Goal: Information Seeking & Learning: Compare options

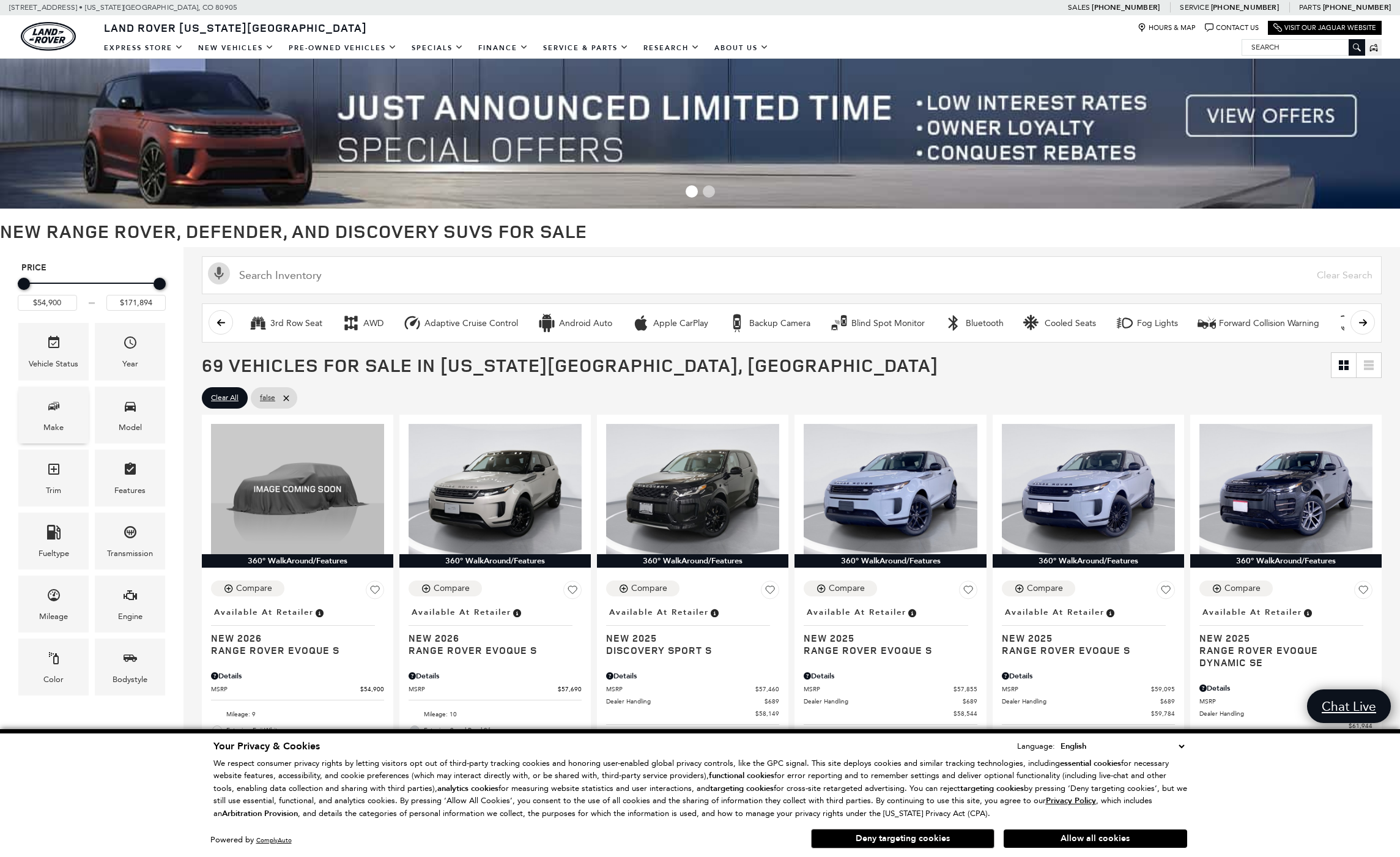
click at [65, 410] on div "Make" at bounding box center [53, 415] width 71 height 57
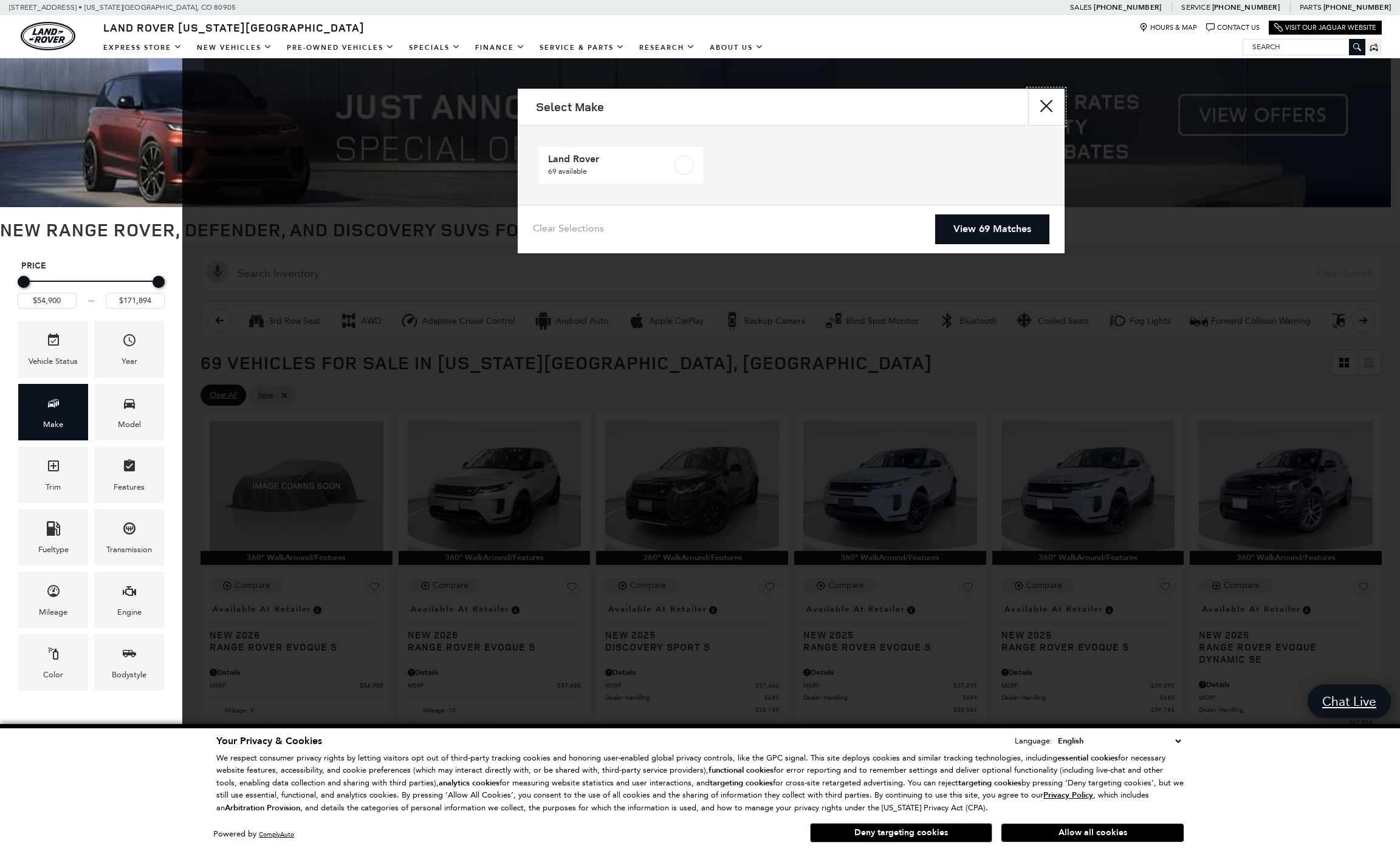
click at [1043, 110] on button "close" at bounding box center [1046, 107] width 37 height 37
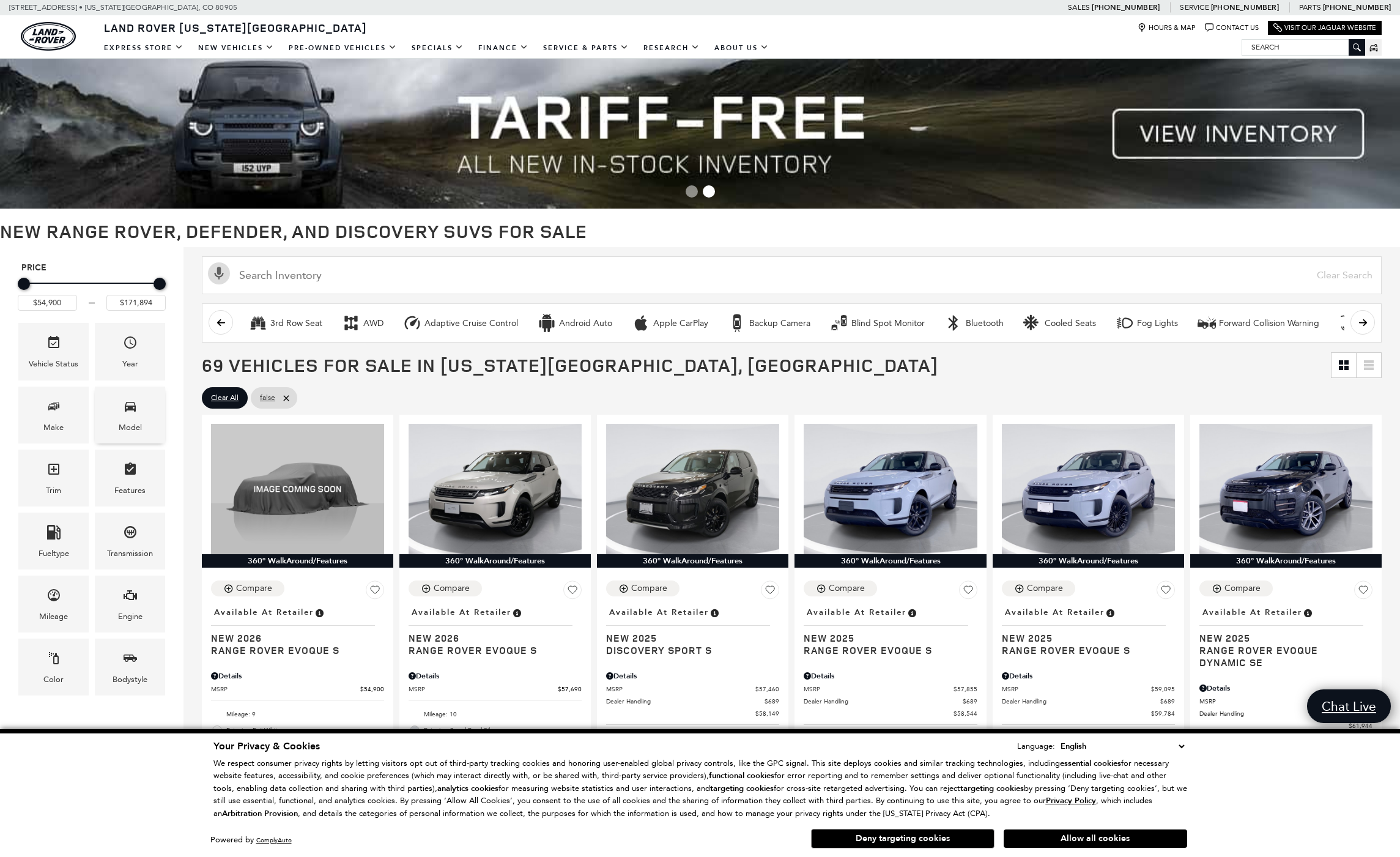
click at [122, 430] on div "Model" at bounding box center [130, 427] width 23 height 14
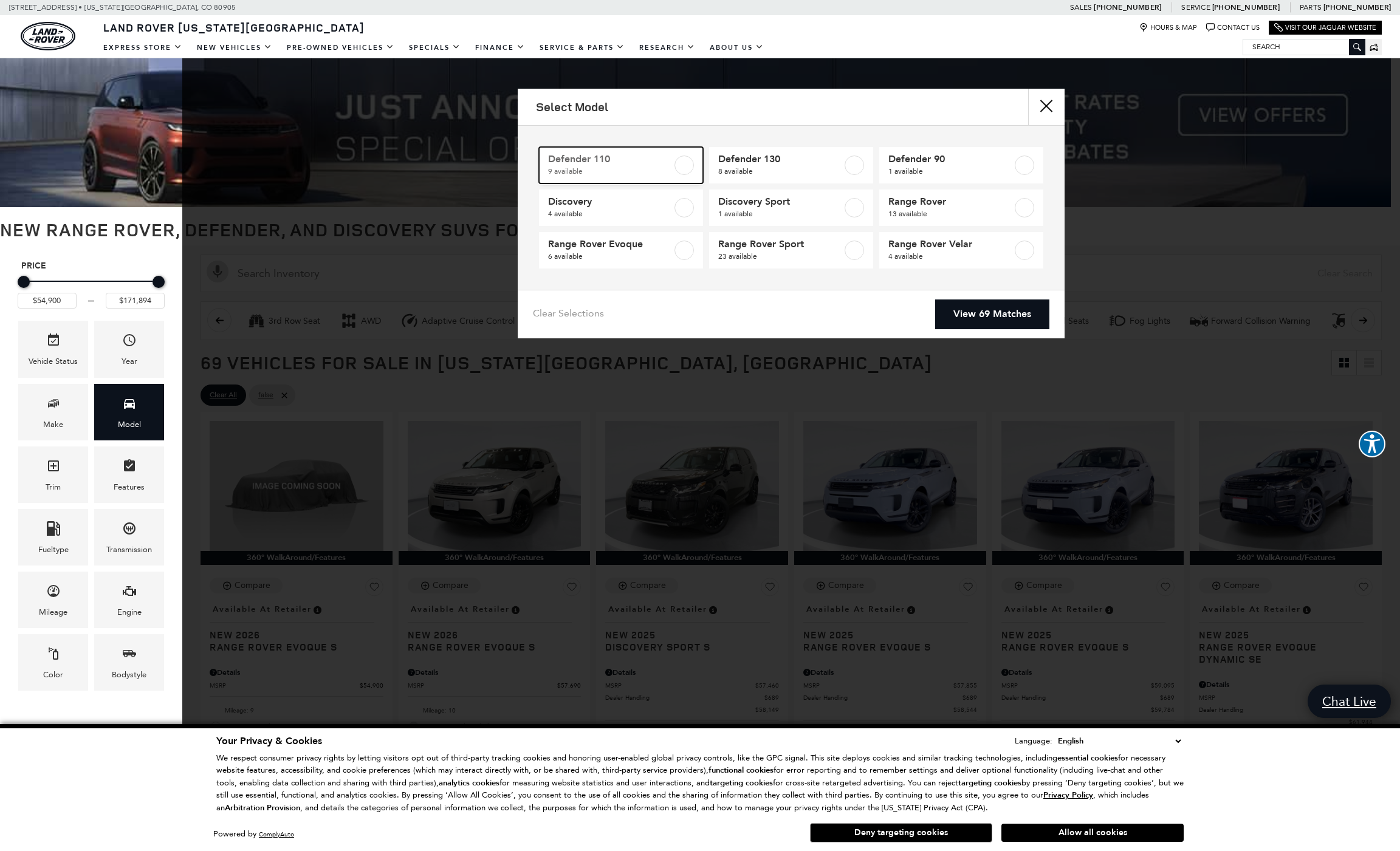
click at [633, 157] on span "Defender 110" at bounding box center [610, 159] width 124 height 12
type input "$81,974"
checkbox input "true"
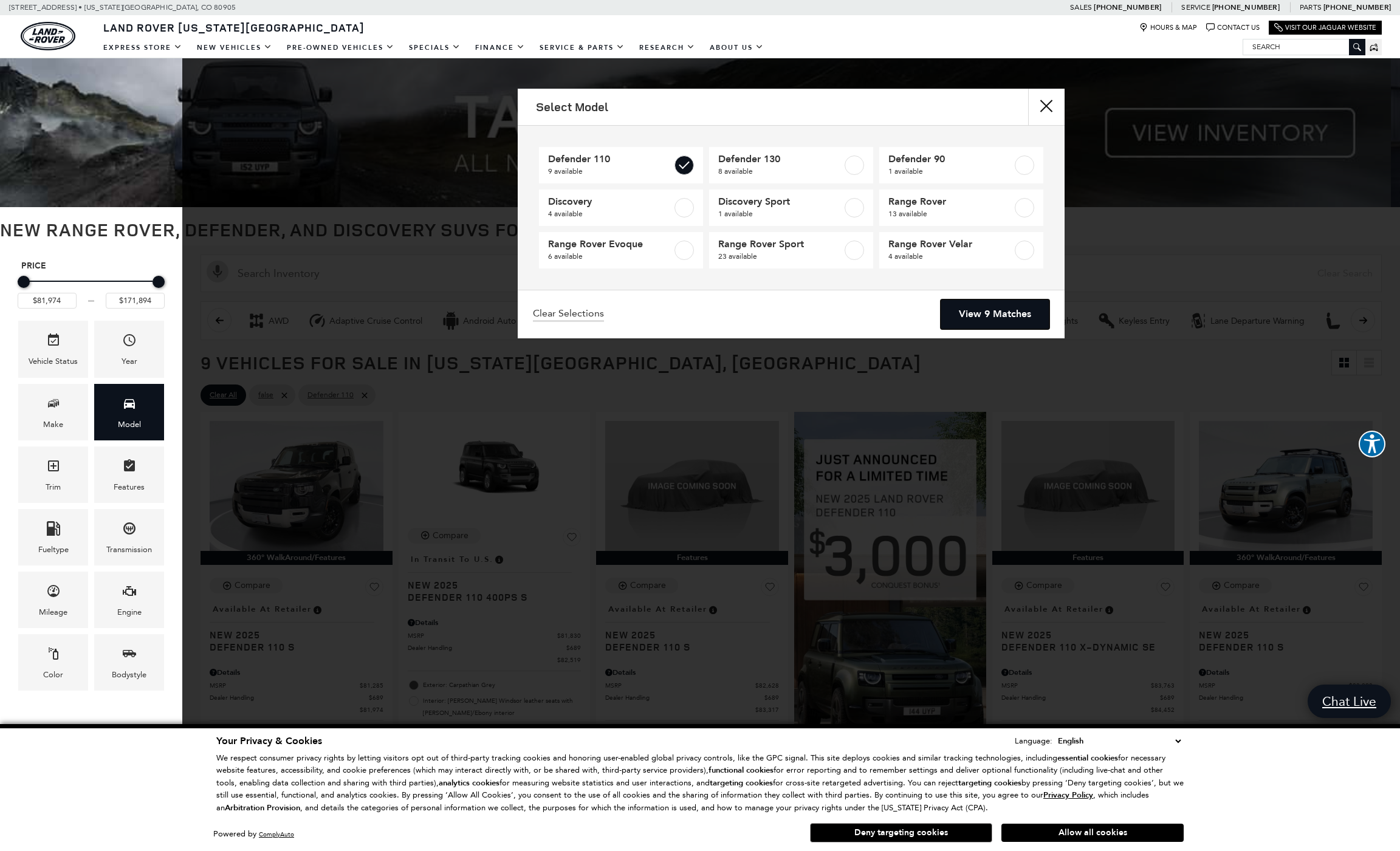
click at [966, 308] on link "View 9 Matches" at bounding box center [995, 314] width 109 height 30
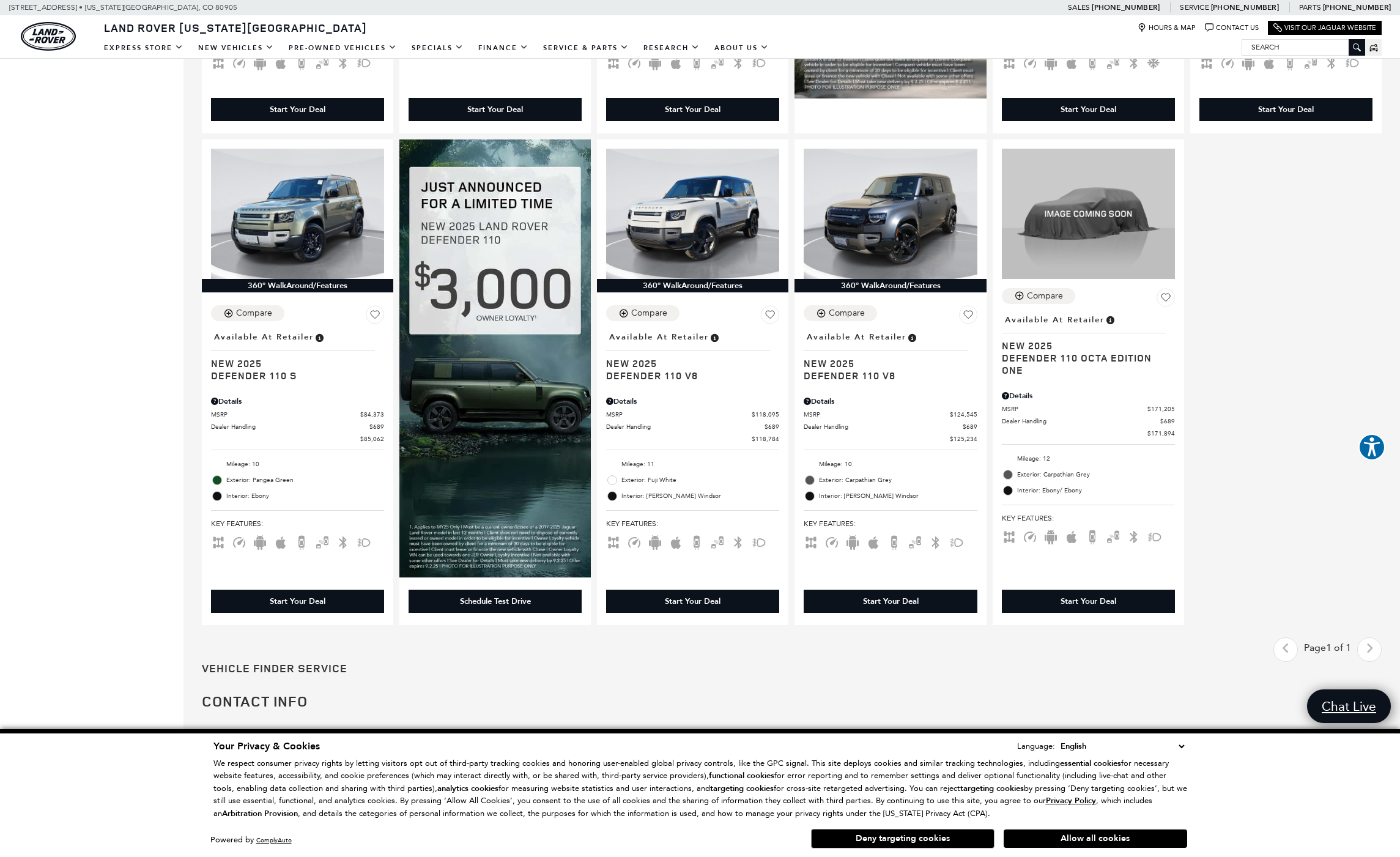
scroll to position [753, 0]
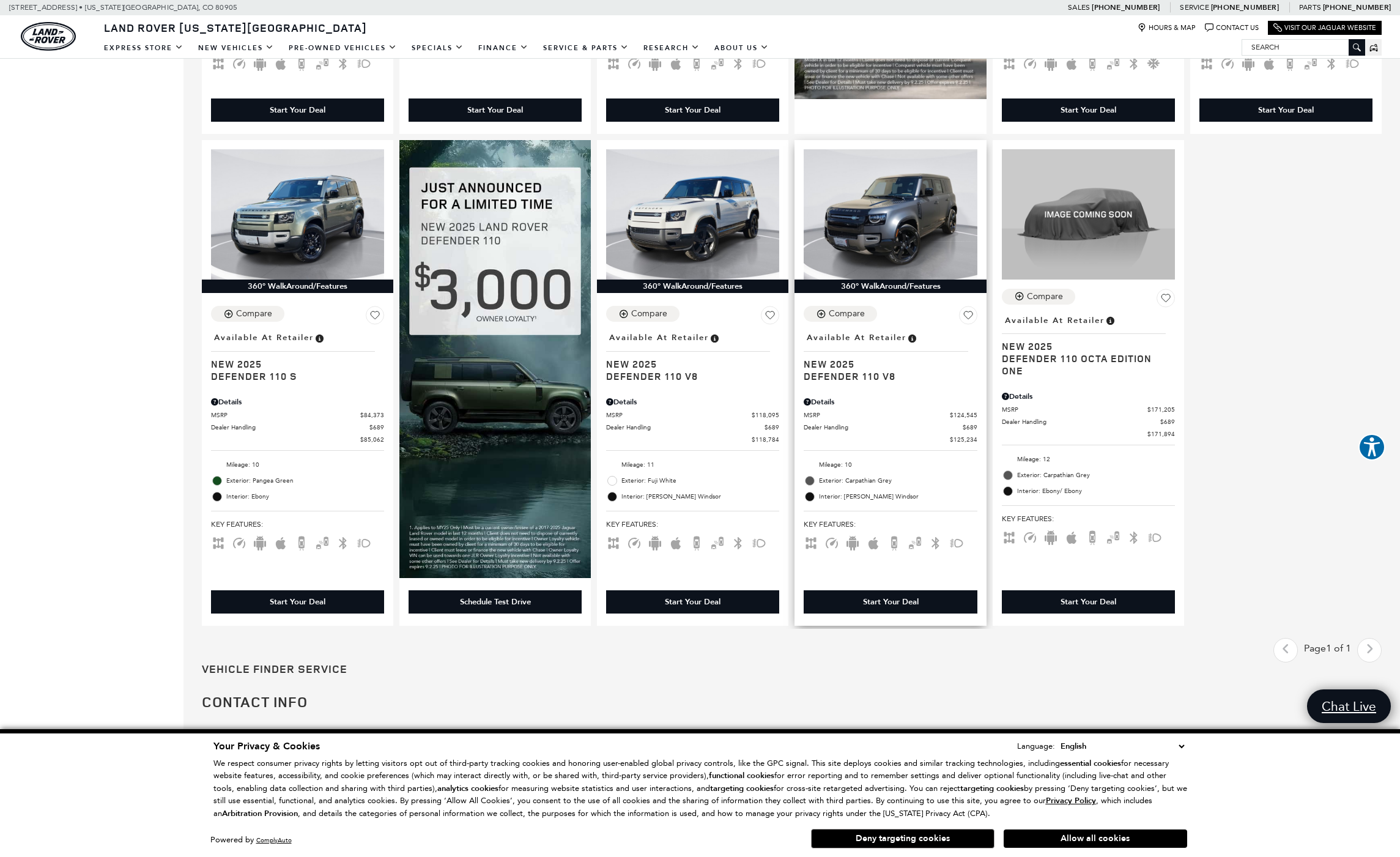
click at [904, 391] on div "Details MSRP $124,545 Dealer Handling $689 $125,234 Disclaimer: Dealer Handling…" at bounding box center [890, 416] width 173 height 56
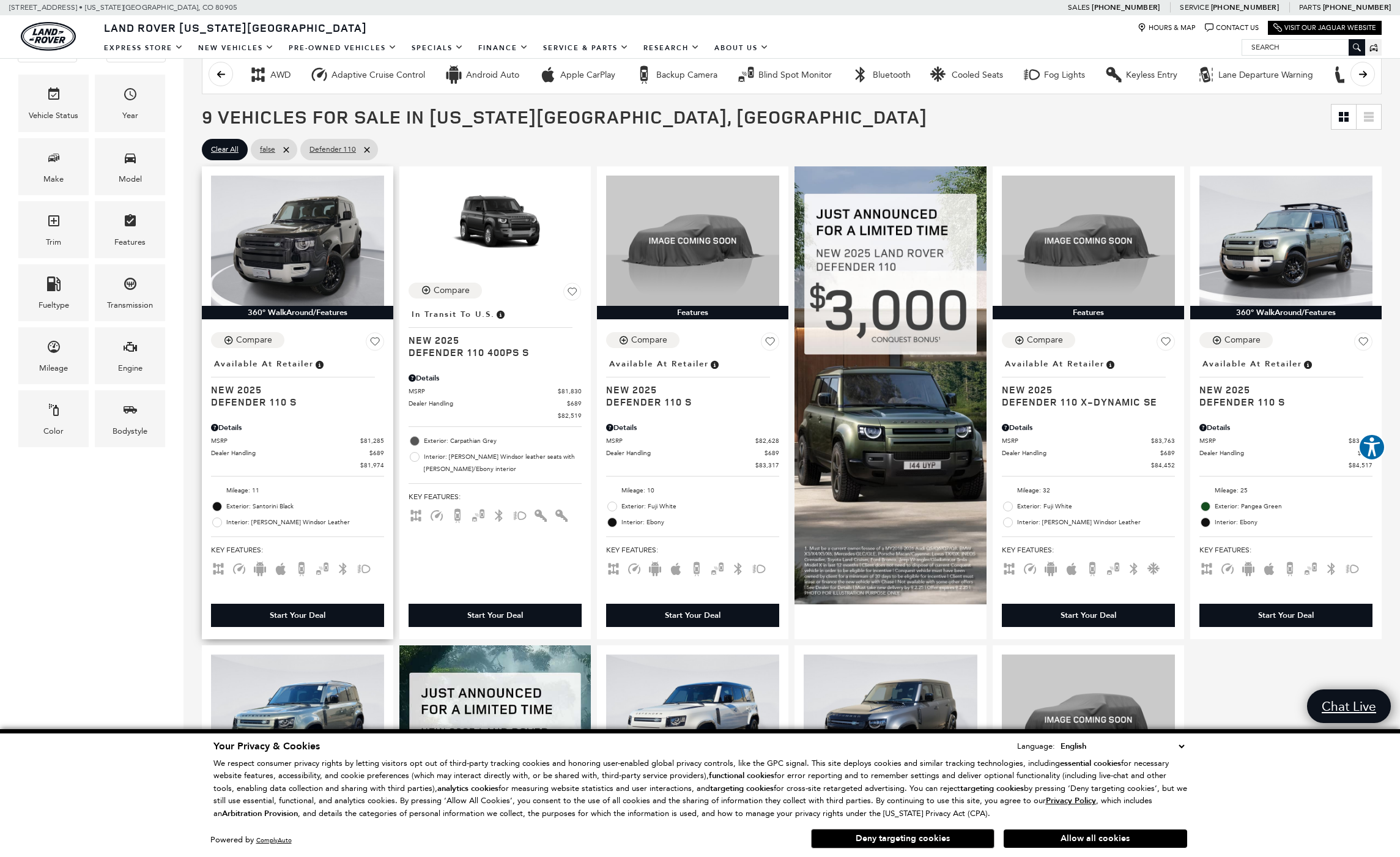
scroll to position [248, 0]
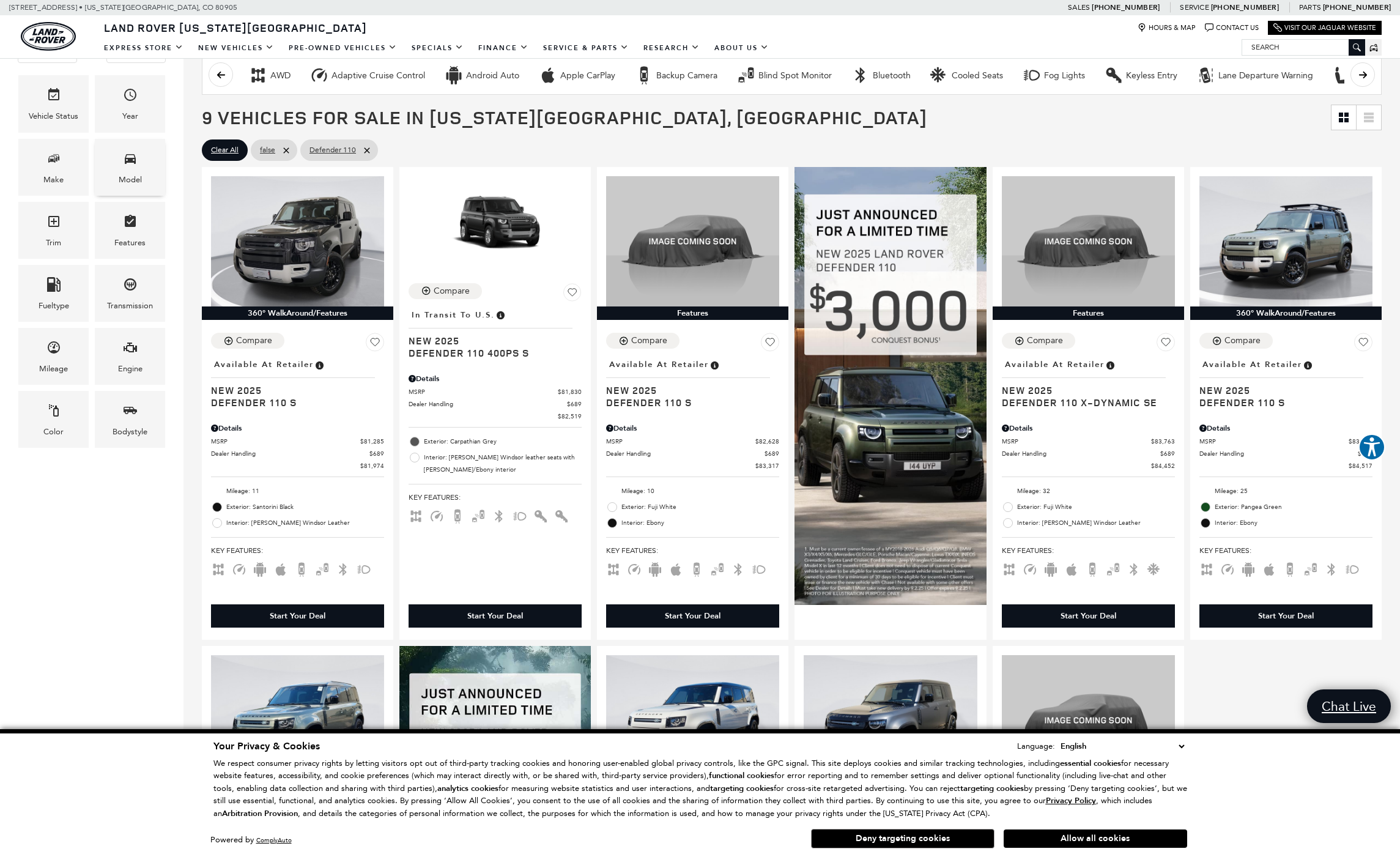
click at [126, 179] on div "Model" at bounding box center [130, 180] width 23 height 14
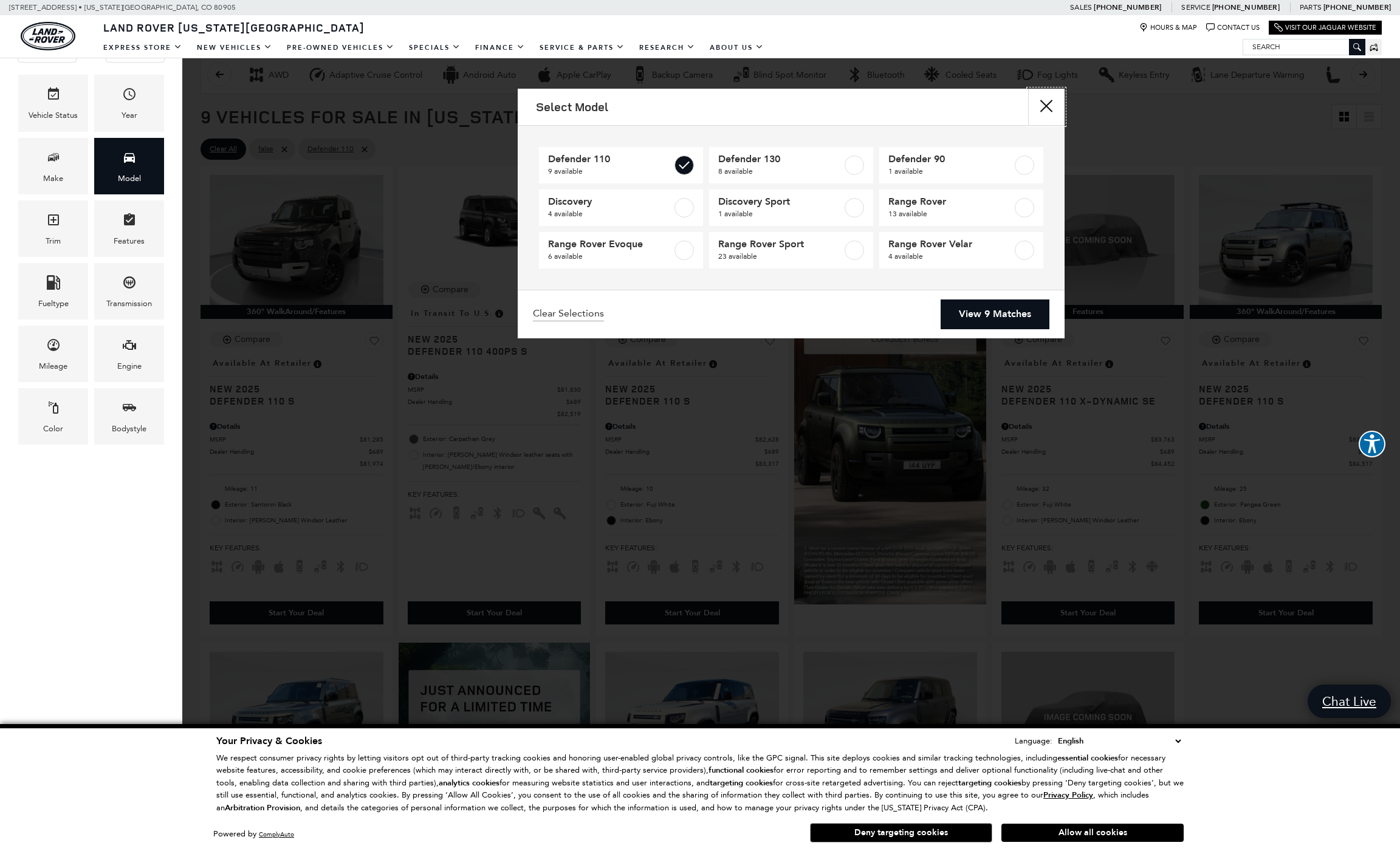
click at [1051, 110] on button "Close" at bounding box center [1046, 107] width 37 height 37
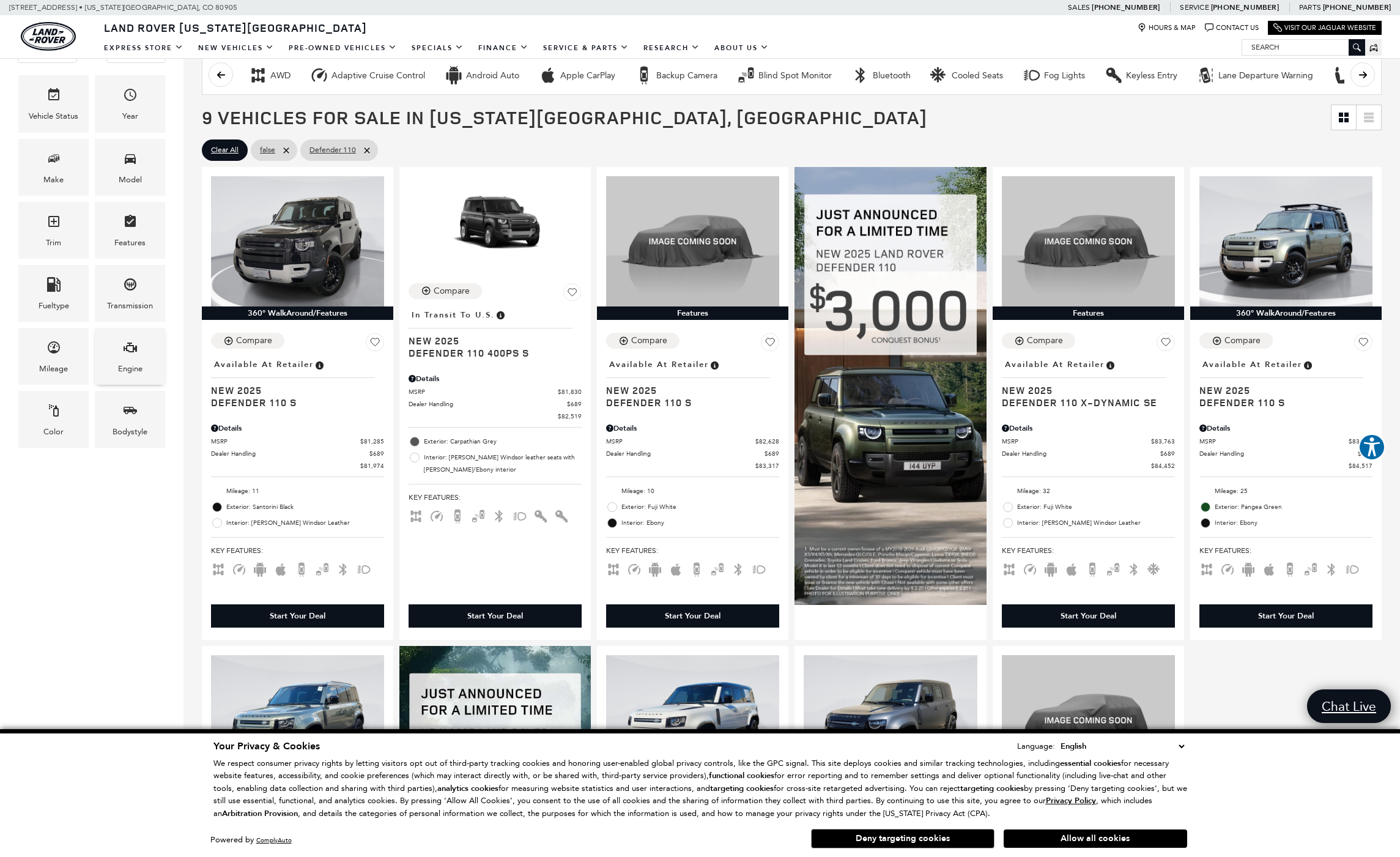
click at [123, 337] on span "Engine" at bounding box center [131, 349] width 15 height 25
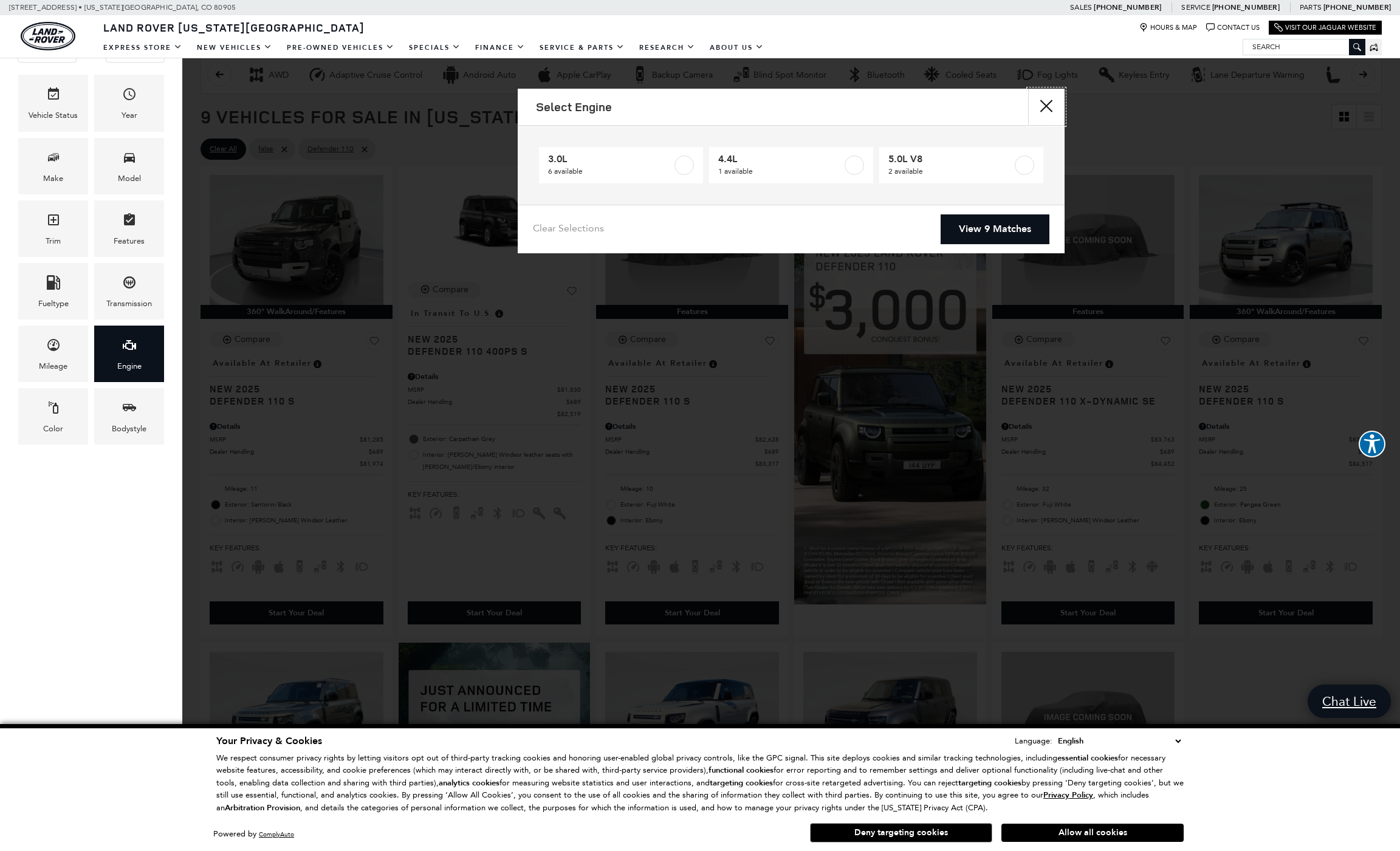
click at [1049, 105] on button "Close" at bounding box center [1046, 107] width 37 height 37
